Goal: Entertainment & Leisure: Consume media (video, audio)

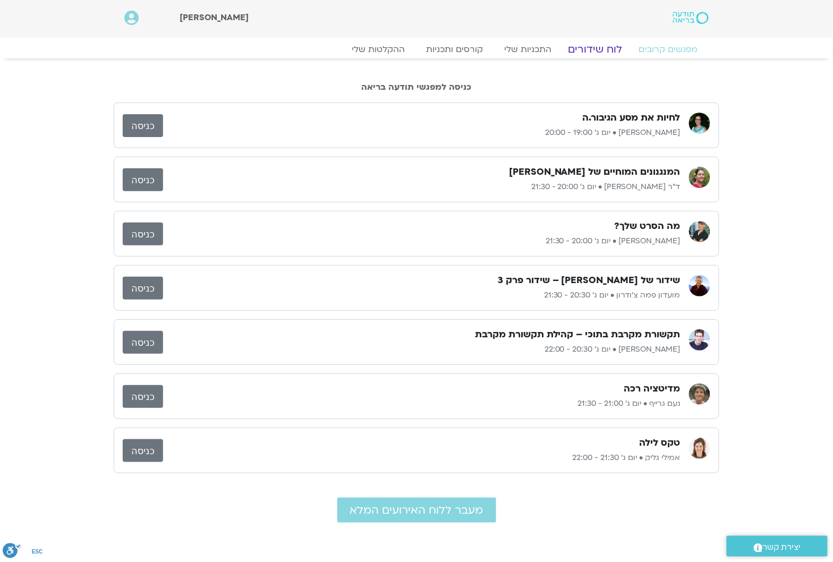
click at [583, 45] on link "לוח שידורים" at bounding box center [596, 49] width 80 height 13
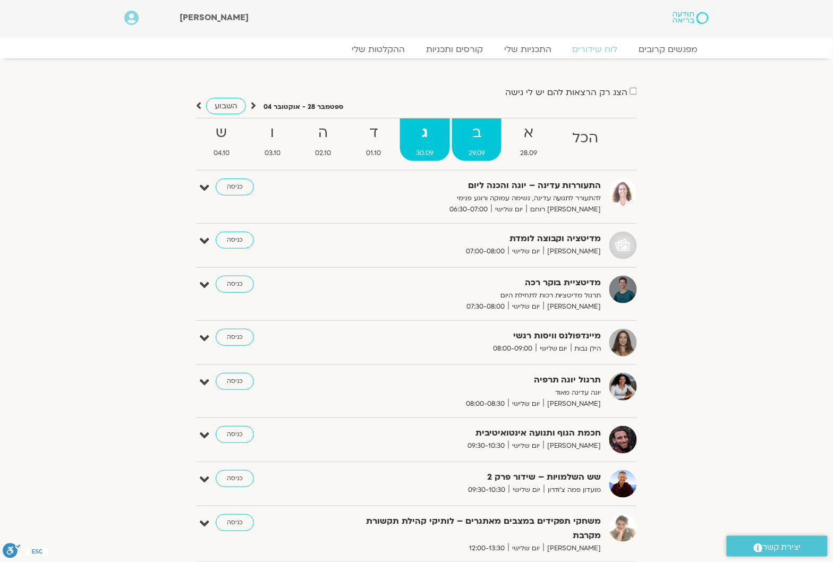
click at [477, 134] on strong "ב" at bounding box center [476, 133] width 49 height 24
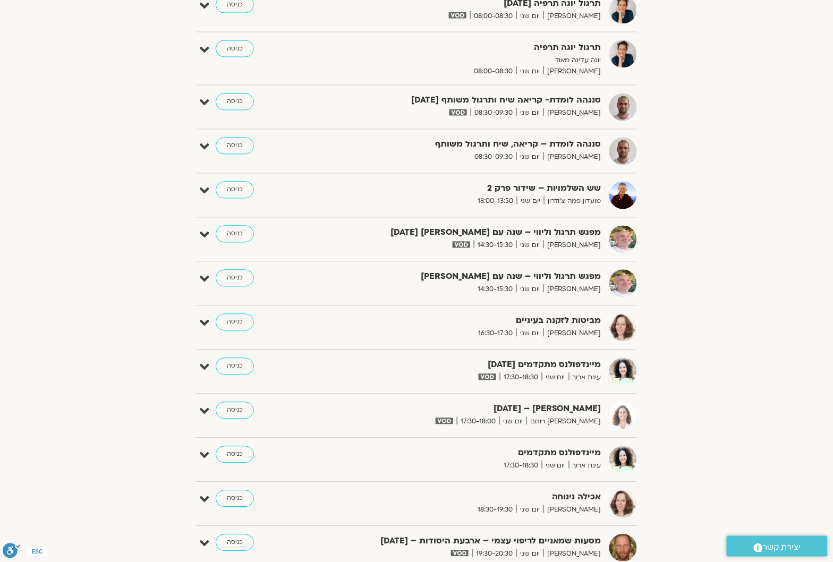
scroll to position [664, 0]
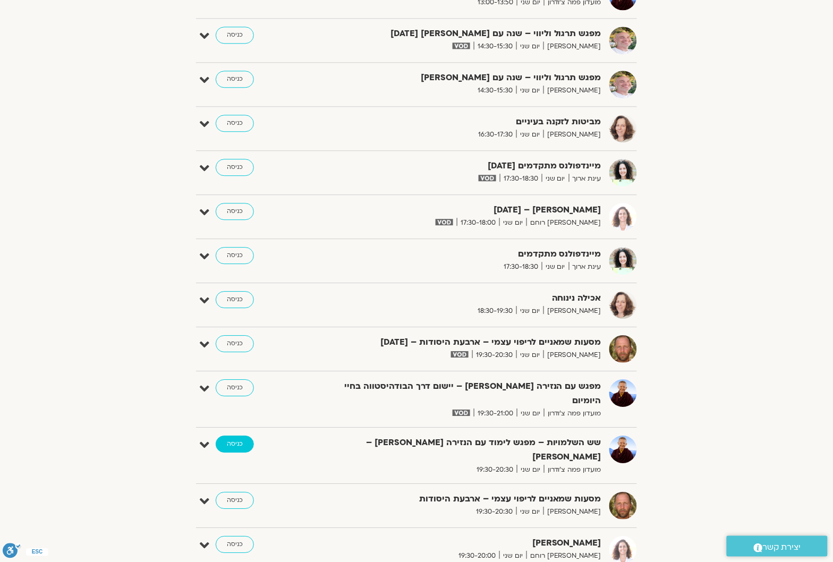
click at [234, 436] on link "כניסה" at bounding box center [235, 444] width 38 height 17
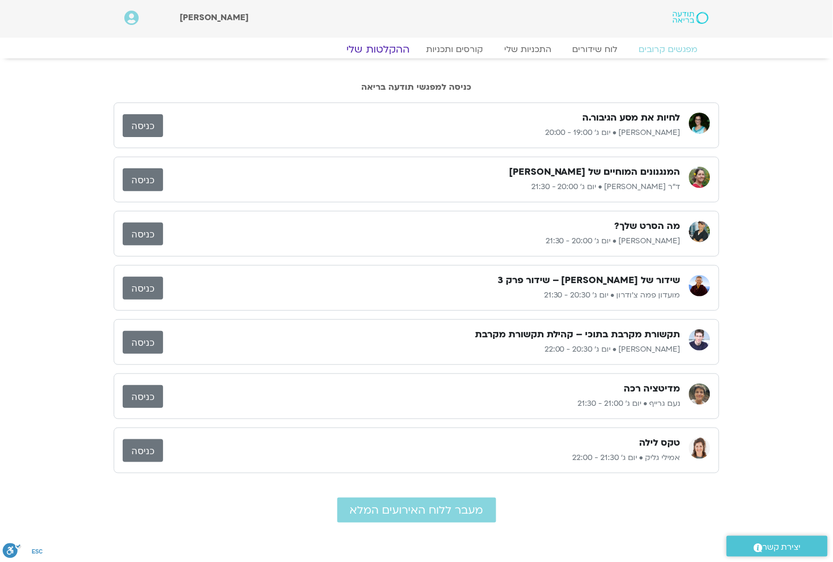
click at [405, 50] on link "ההקלטות שלי" at bounding box center [378, 49] width 89 height 13
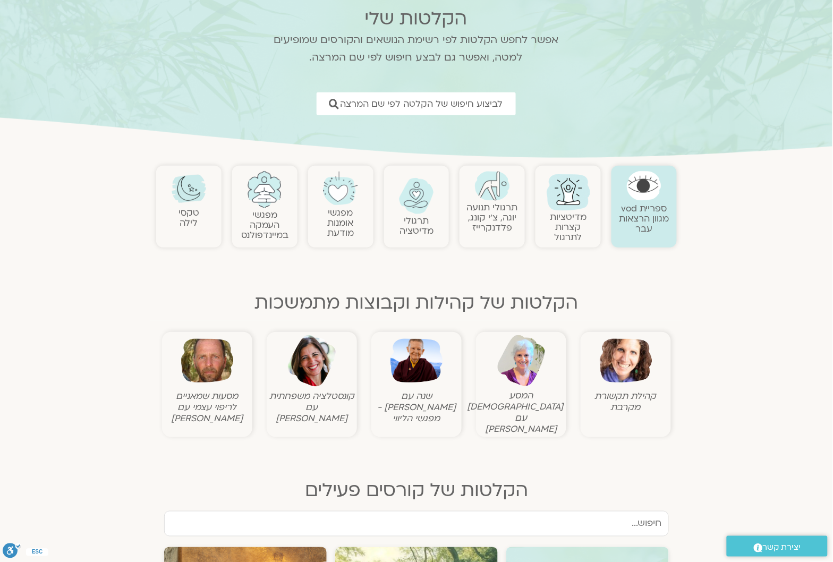
scroll to position [66, 0]
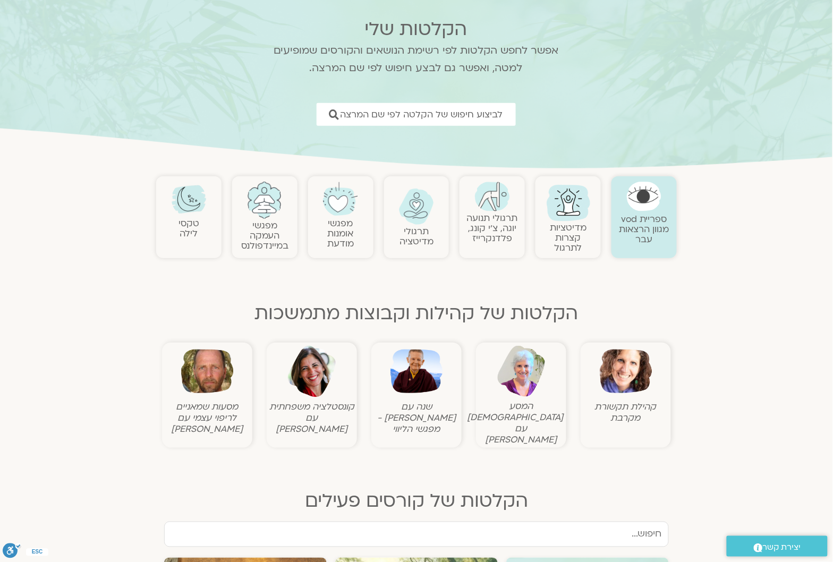
click at [410, 362] on img at bounding box center [416, 371] width 53 height 53
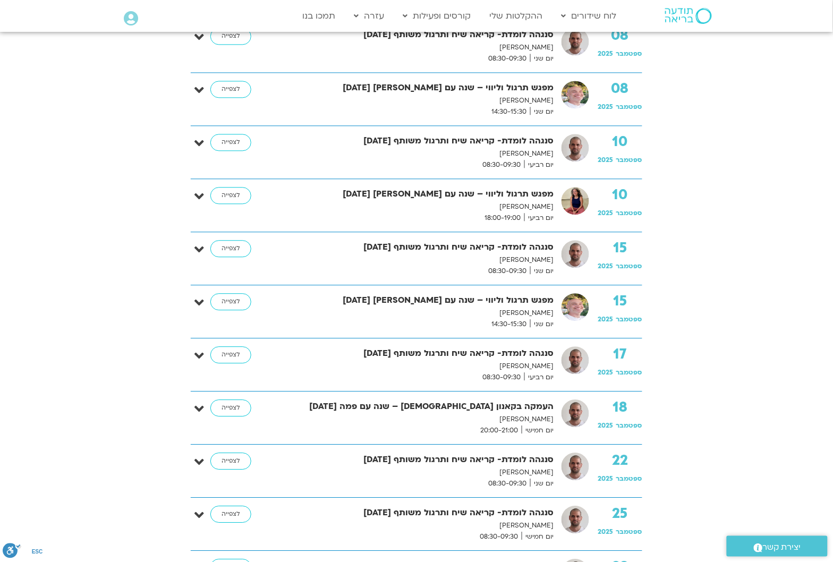
scroll to position [797, 0]
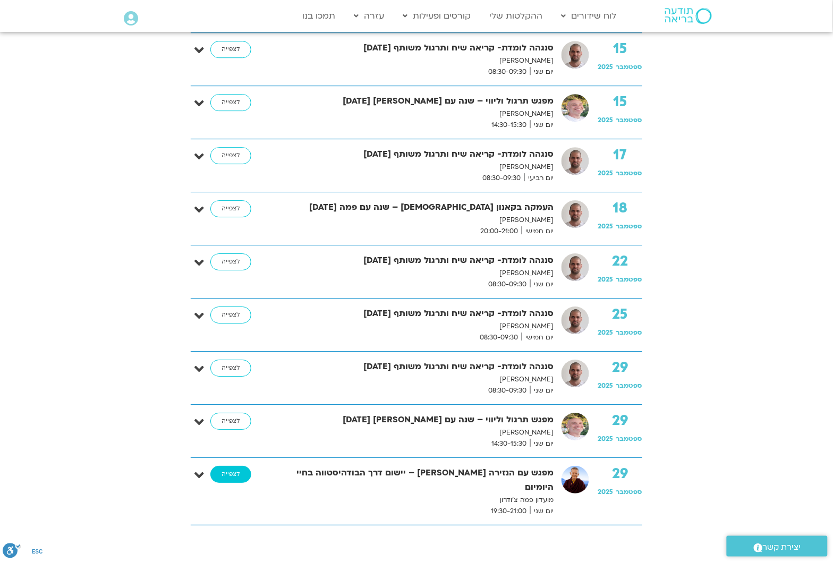
click at [232, 476] on link "לצפייה" at bounding box center [230, 474] width 41 height 17
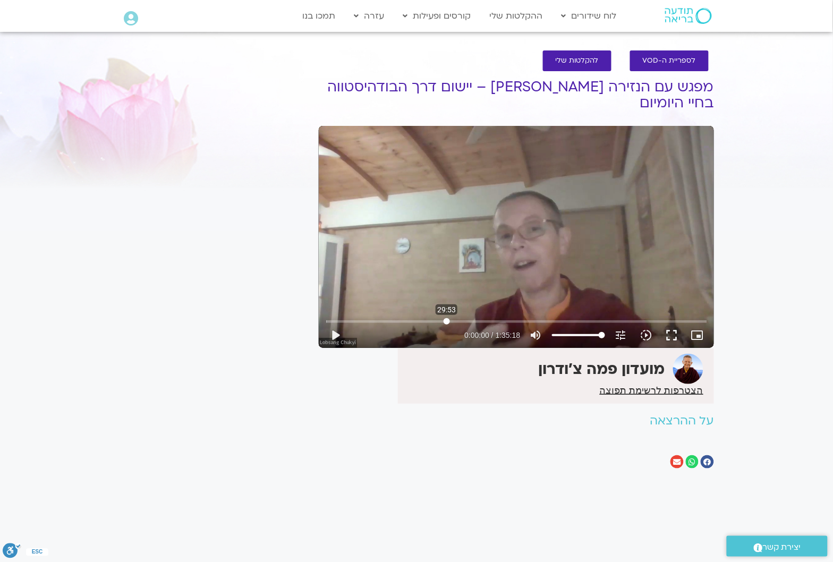
click at [447, 320] on input "Seek" at bounding box center [516, 321] width 381 height 6
click at [333, 336] on button "play_arrow" at bounding box center [335, 334] width 25 height 25
click at [464, 270] on div "Skip Ad 1:33:58 pause 0:45:35 / 1:35:18 volume_up Mute tune Resolution Auto 720…" at bounding box center [516, 237] width 395 height 222
type input "2735.497711"
